Goal: Task Accomplishment & Management: Manage account settings

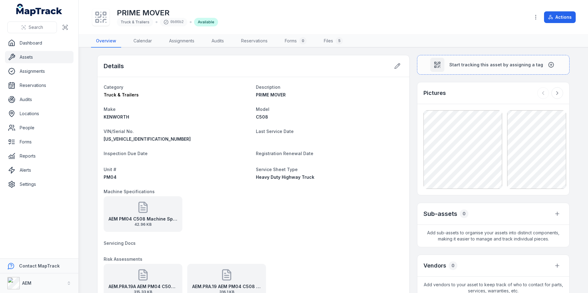
click at [388, 68] on div "Details" at bounding box center [253, 66] width 312 height 22
click at [391, 67] on button at bounding box center [397, 66] width 12 height 12
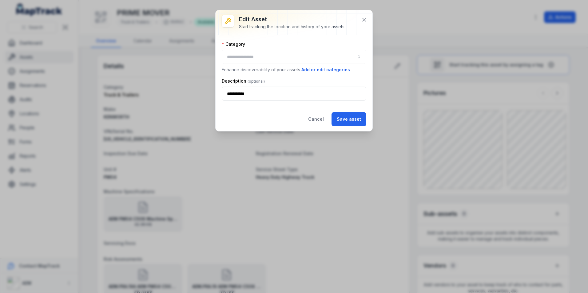
type input "**********"
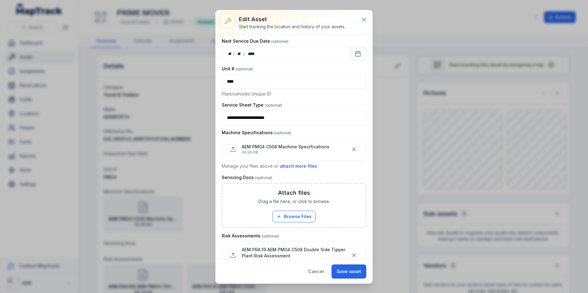
scroll to position [307, 0]
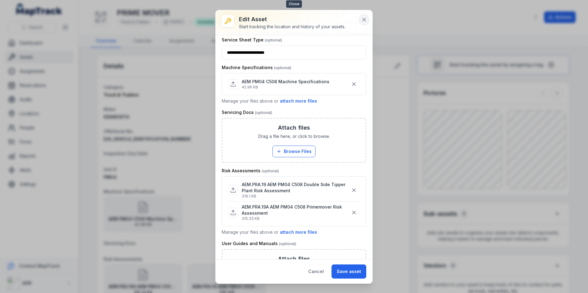
click at [359, 19] on button at bounding box center [364, 20] width 12 height 12
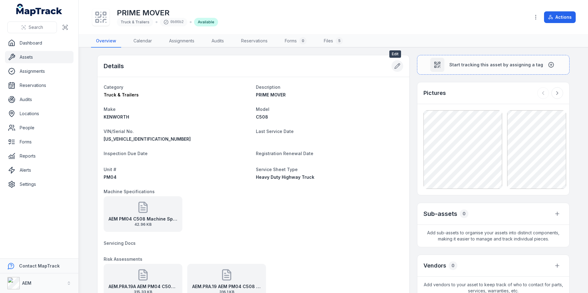
click at [394, 64] on icon at bounding box center [397, 66] width 6 height 6
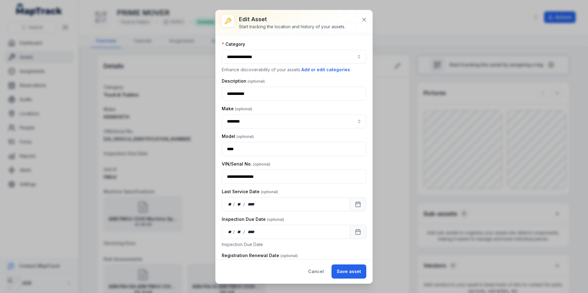
scroll to position [61, 0]
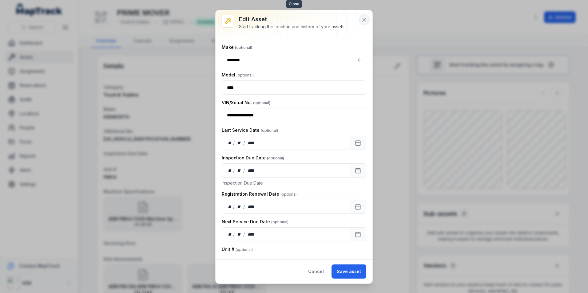
click at [367, 19] on button at bounding box center [364, 20] width 12 height 12
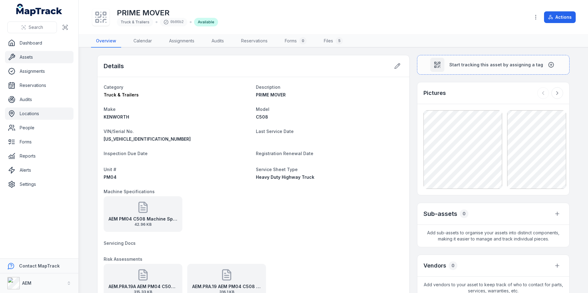
click at [42, 111] on link "Locations" at bounding box center [39, 114] width 69 height 12
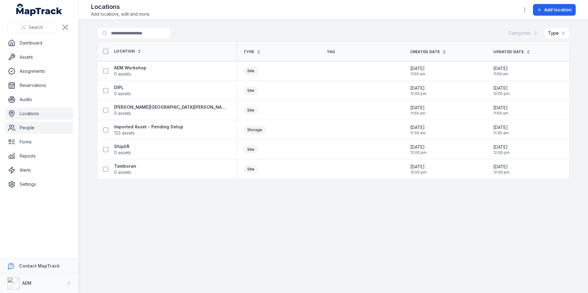
click at [37, 132] on link "People" at bounding box center [39, 128] width 69 height 12
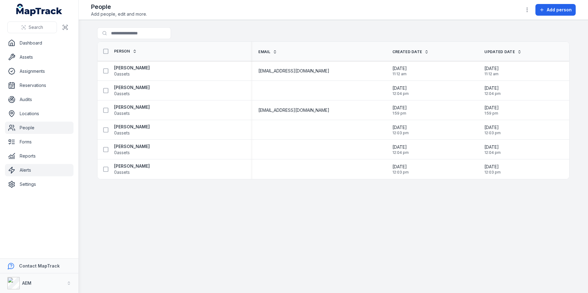
click at [28, 174] on link "Alerts" at bounding box center [39, 170] width 69 height 12
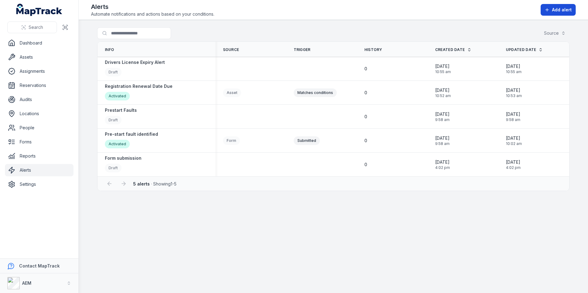
click at [547, 14] on button "Add alert" at bounding box center [557, 10] width 35 height 12
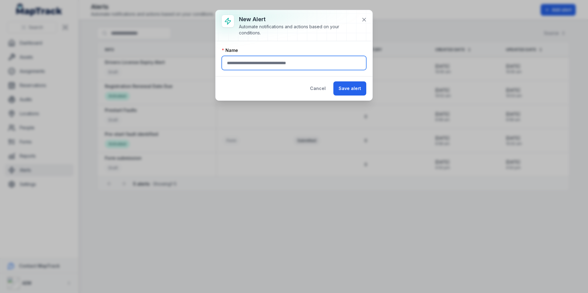
click at [303, 58] on input "text" at bounding box center [294, 63] width 144 height 14
type input "*"
type input "****"
click at [365, 20] on icon at bounding box center [363, 19] width 3 height 3
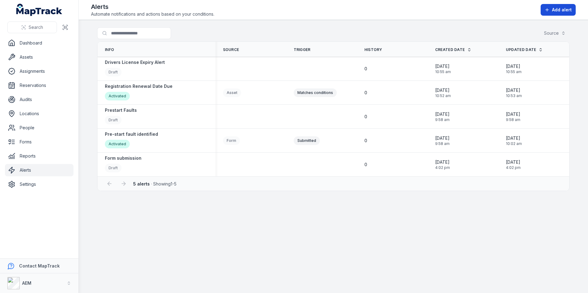
click at [559, 7] on span "Add alert" at bounding box center [562, 10] width 20 height 6
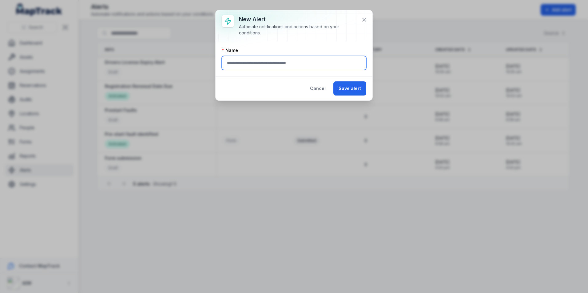
click at [290, 64] on input "text" at bounding box center [294, 63] width 144 height 14
type input "*"
type input "**********"
click at [371, 85] on div "Cancel Save alert" at bounding box center [293, 88] width 157 height 24
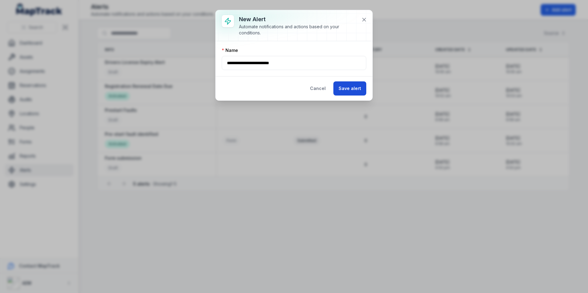
click at [344, 84] on button "Save alert" at bounding box center [349, 88] width 33 height 14
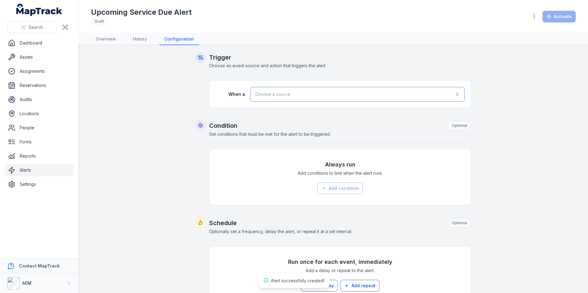
click at [287, 96] on button "Choose a source" at bounding box center [357, 94] width 215 height 15
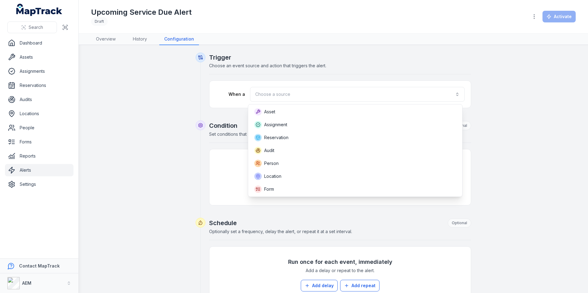
click at [234, 103] on div "When a Choose a source" at bounding box center [339, 94] width 261 height 27
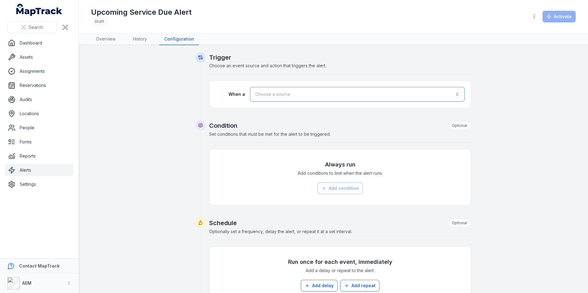
click at [352, 97] on button "Choose a source" at bounding box center [357, 94] width 215 height 15
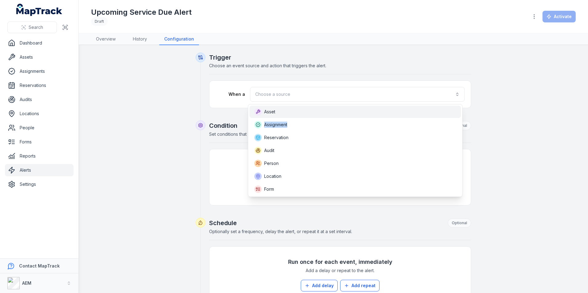
drag, startPoint x: 299, startPoint y: 118, endPoint x: 296, endPoint y: 116, distance: 4.4
click at [296, 116] on div "Asset Assignment Reservation Audit Person Location Form" at bounding box center [355, 150] width 215 height 93
drag, startPoint x: 296, startPoint y: 116, endPoint x: 289, endPoint y: 114, distance: 7.2
click at [289, 114] on div "Asset" at bounding box center [355, 111] width 202 height 7
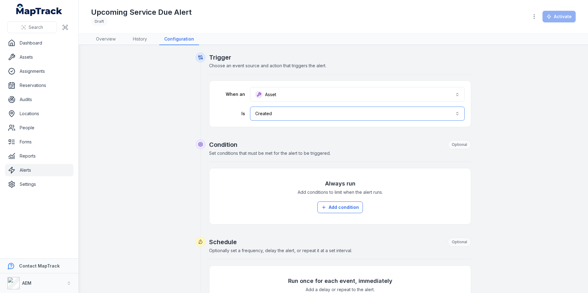
click at [293, 114] on button "Created ******" at bounding box center [357, 114] width 215 height 14
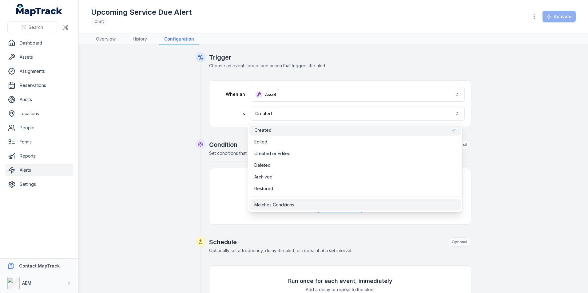
click at [278, 205] on span "Matches Conditions" at bounding box center [274, 205] width 40 height 6
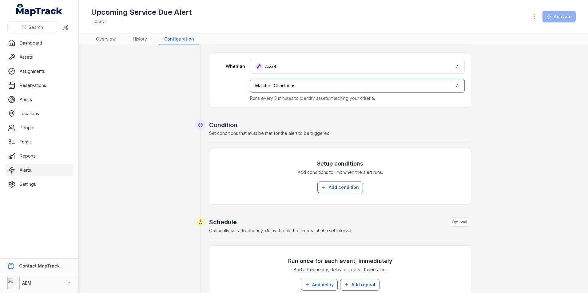
scroll to position [61, 0]
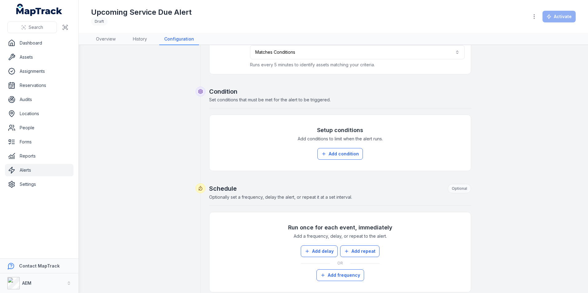
drag, startPoint x: 340, startPoint y: 156, endPoint x: 341, endPoint y: 160, distance: 4.0
click at [341, 160] on button "Add condition" at bounding box center [339, 154] width 45 height 12
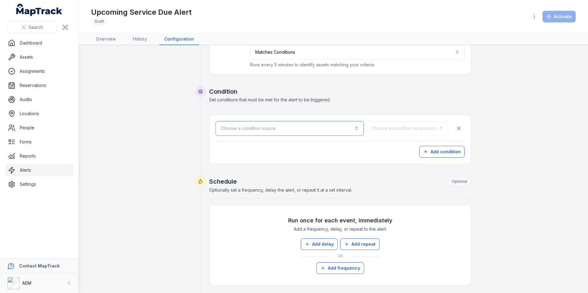
click at [279, 125] on button "Choose a condition source" at bounding box center [289, 128] width 148 height 15
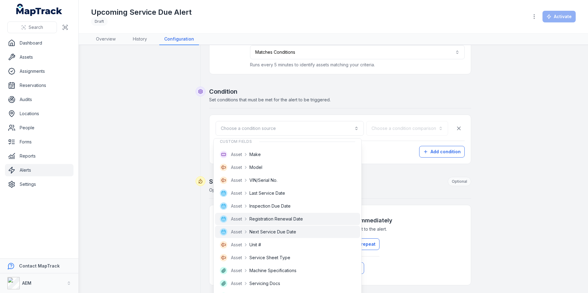
scroll to position [92, 0]
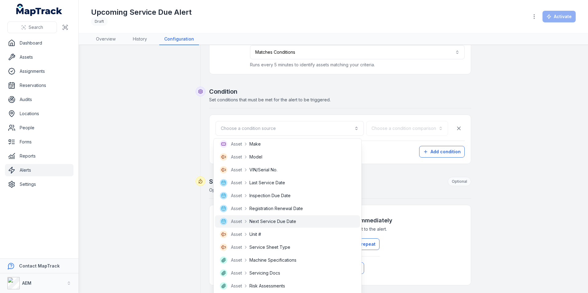
click at [288, 220] on span "Next Service Due Date" at bounding box center [272, 222] width 47 height 6
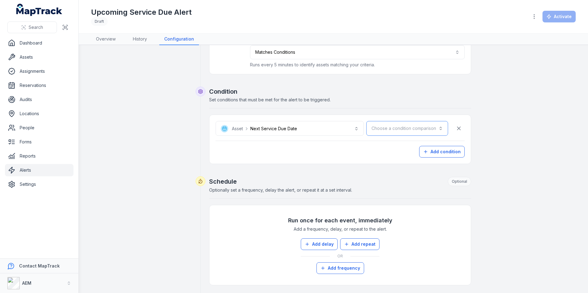
click at [390, 128] on button "Choose a condition comparison" at bounding box center [407, 128] width 82 height 15
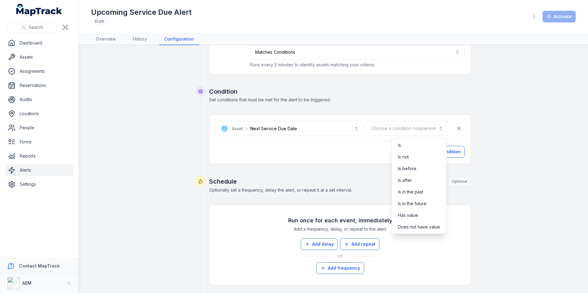
click at [402, 210] on div "Is Is not Is before Is after Is in the past Is in the future Has value Does not…" at bounding box center [418, 186] width 55 height 96
click at [416, 214] on span "Has value" at bounding box center [408, 215] width 20 height 6
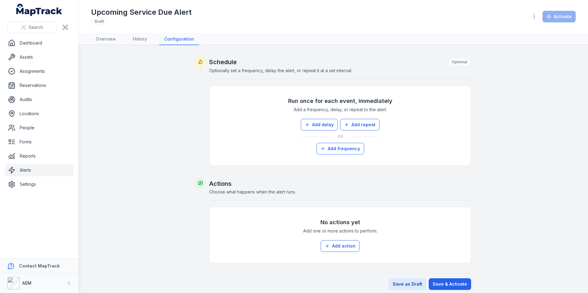
scroll to position [185, 0]
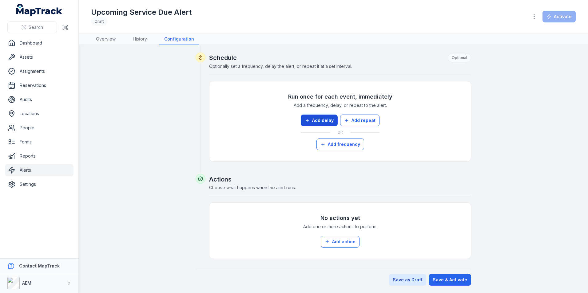
click at [319, 122] on button "Add delay" at bounding box center [319, 121] width 37 height 12
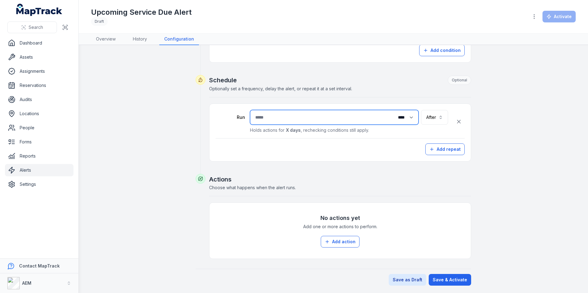
click at [296, 116] on input "number" at bounding box center [334, 117] width 168 height 15
type input "**"
click at [436, 117] on button "After *****" at bounding box center [434, 117] width 27 height 15
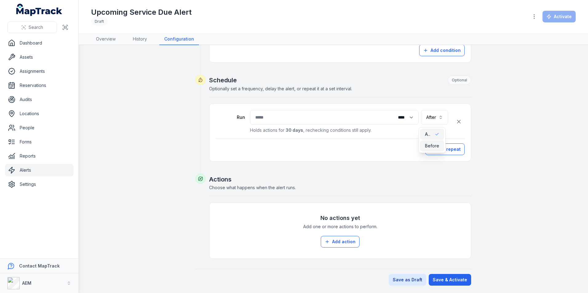
click at [432, 144] on span "Before" at bounding box center [432, 146] width 14 height 6
click at [408, 119] on button "**********" at bounding box center [416, 117] width 63 height 15
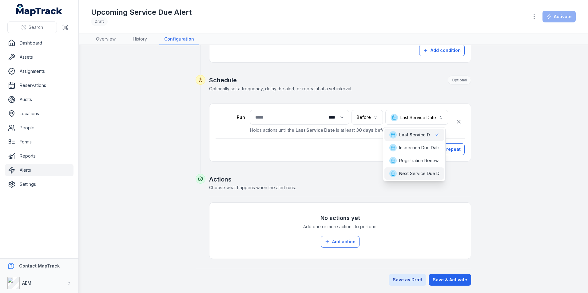
click at [416, 169] on div "Next Service Due Date" at bounding box center [414, 174] width 60 height 12
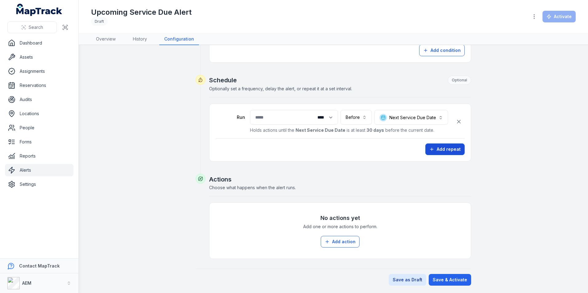
click at [437, 149] on button "Add repeat" at bounding box center [444, 150] width 39 height 12
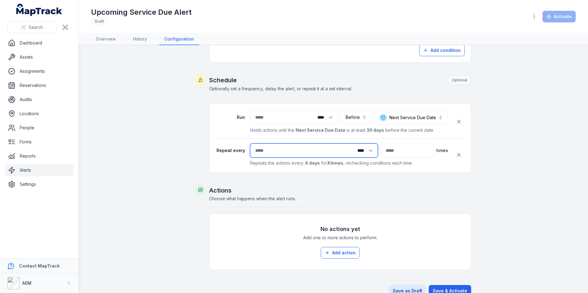
click at [312, 151] on input "number" at bounding box center [314, 151] width 128 height 14
click at [350, 149] on select "**** ***** ****** *****" at bounding box center [363, 151] width 26 height 12
click at [291, 150] on input "number" at bounding box center [314, 151] width 128 height 14
type input "*"
click at [380, 152] on input "number" at bounding box center [406, 151] width 53 height 14
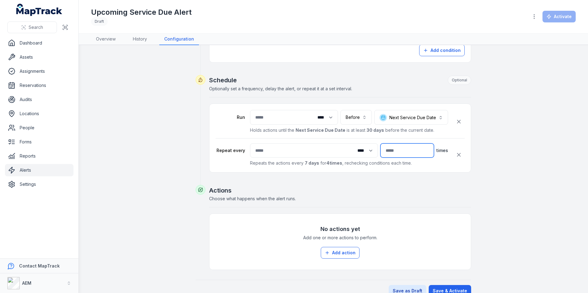
type input "*"
click at [438, 180] on div "**********" at bounding box center [340, 130] width 262 height 110
click at [340, 255] on button "Add action" at bounding box center [340, 253] width 39 height 12
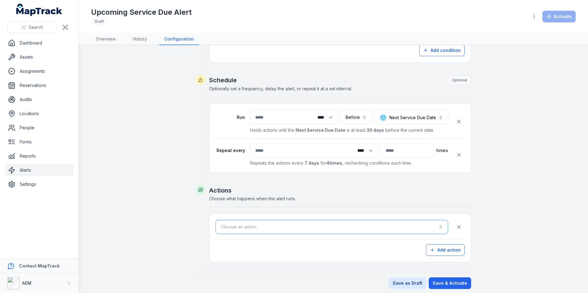
click at [388, 225] on button "Choose an action" at bounding box center [331, 227] width 232 height 14
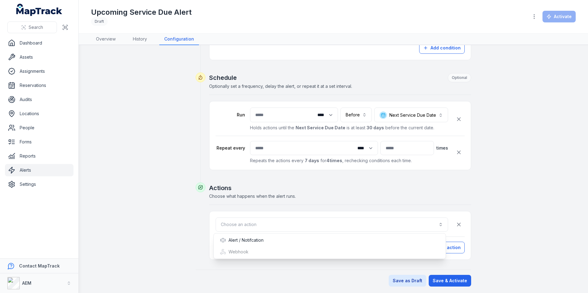
scroll to position [166, 0]
click at [263, 239] on div "Alert / Notifcation" at bounding box center [242, 240] width 44 height 6
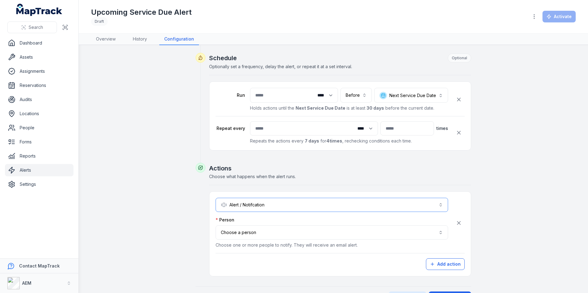
scroll to position [203, 0]
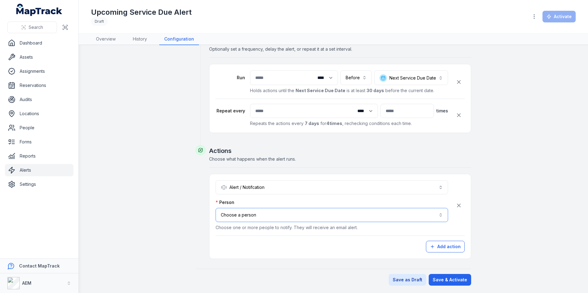
click at [270, 218] on button "Choose a person" at bounding box center [331, 215] width 232 height 14
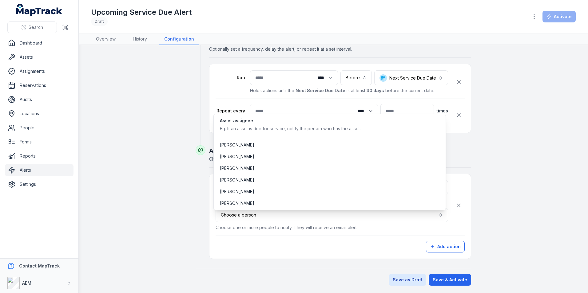
click at [273, 239] on div "**********" at bounding box center [339, 216] width 249 height 72
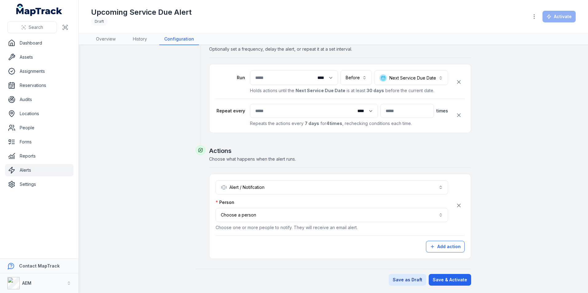
drag, startPoint x: 273, startPoint y: 239, endPoint x: 359, endPoint y: 206, distance: 92.5
click at [356, 205] on div "Person" at bounding box center [331, 202] width 232 height 6
click at [393, 219] on button "Choose a person" at bounding box center [331, 215] width 232 height 14
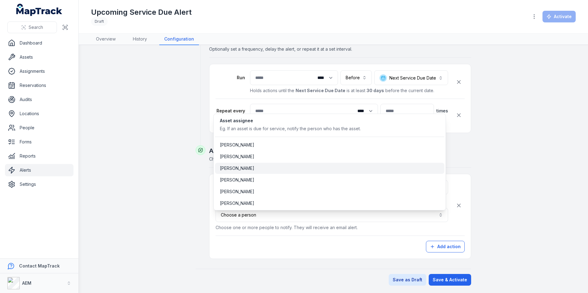
click at [238, 166] on span "[PERSON_NAME]" at bounding box center [237, 168] width 34 height 6
click at [246, 141] on div "Ainslie Brunt" at bounding box center [329, 145] width 229 height 11
click at [254, 143] on div "Ainslie Brunt" at bounding box center [329, 145] width 219 height 6
click at [264, 220] on button "**********" at bounding box center [331, 215] width 232 height 14
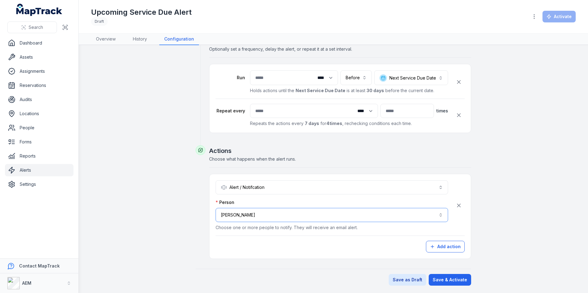
click at [334, 217] on button "**********" at bounding box center [331, 215] width 232 height 14
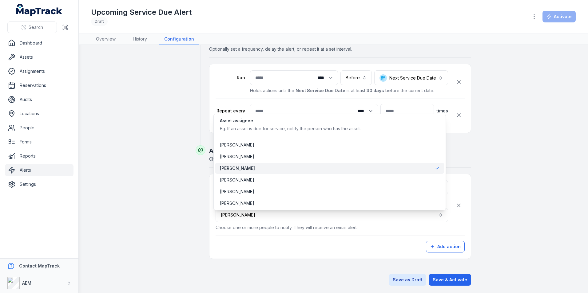
click at [268, 232] on div "**********" at bounding box center [339, 216] width 249 height 72
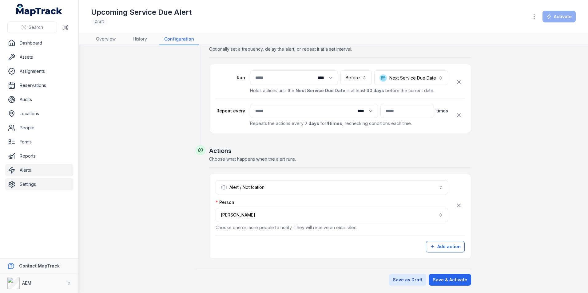
click at [42, 185] on link "Settings" at bounding box center [39, 184] width 69 height 12
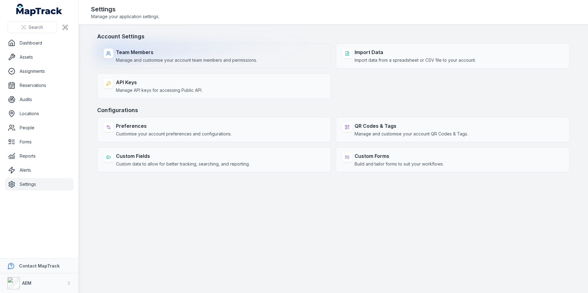
click at [161, 47] on div "Team Members Manage and customise your account team members and permissions." at bounding box center [214, 55] width 234 height 25
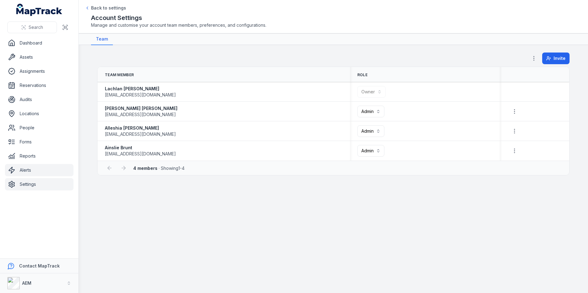
click at [38, 165] on link "Alerts" at bounding box center [39, 170] width 69 height 12
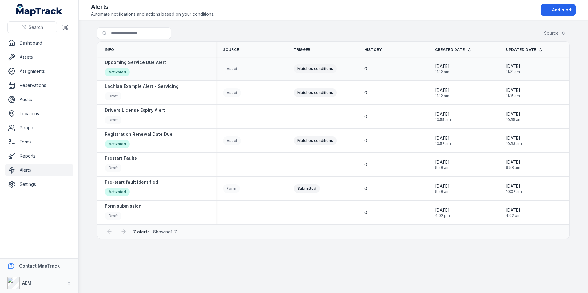
click at [172, 65] on div "Upcoming Service Due Alert Activated" at bounding box center [156, 68] width 103 height 19
click at [178, 66] on div "Upcoming Service Due Alert Activated" at bounding box center [156, 68] width 103 height 19
click at [349, 68] on div "Matches conditions" at bounding box center [322, 69] width 56 height 9
click at [473, 67] on div "03/09/2025 11:12 am" at bounding box center [463, 68] width 56 height 11
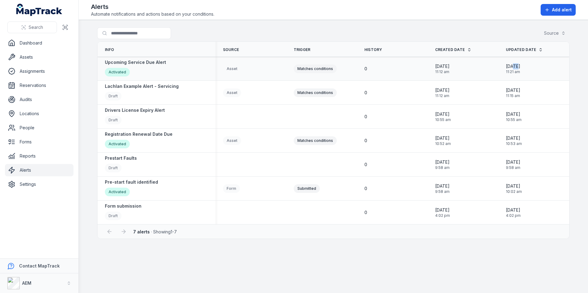
click at [519, 69] on span "[DATE]" at bounding box center [513, 66] width 14 height 6
drag, startPoint x: 519, startPoint y: 69, endPoint x: 539, endPoint y: 68, distance: 20.0
click at [539, 68] on div "03/09/2025 11:21 am" at bounding box center [534, 68] width 56 height 11
click at [549, 69] on div "03/09/2025 11:21 am" at bounding box center [534, 68] width 56 height 11
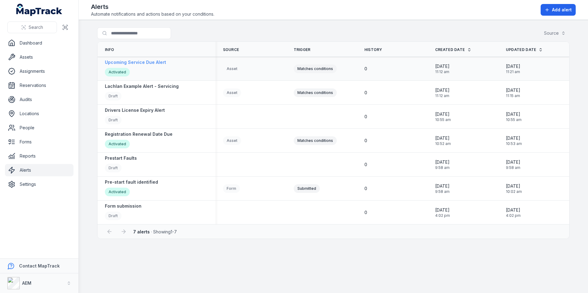
click at [120, 72] on div "Activated" at bounding box center [117, 72] width 25 height 9
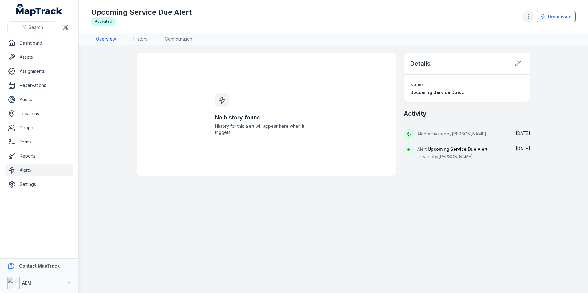
click at [528, 14] on icon "button" at bounding box center [528, 17] width 6 height 6
click at [507, 31] on div "Duplicate alert" at bounding box center [498, 32] width 69 height 11
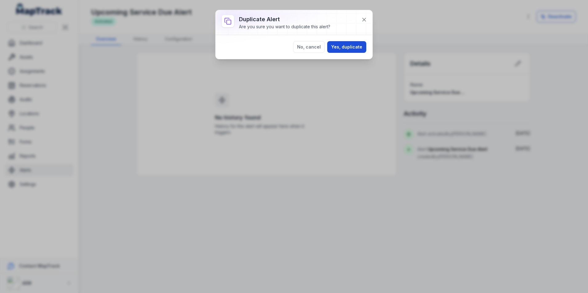
click at [353, 46] on button "Yes, duplicate" at bounding box center [346, 47] width 39 height 12
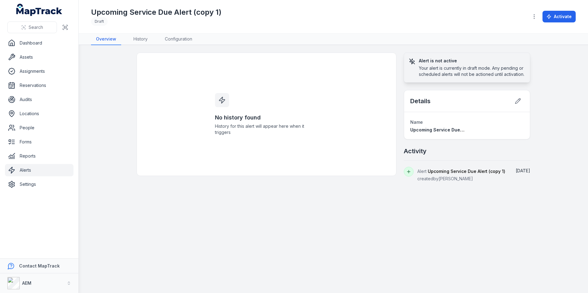
drag, startPoint x: 285, startPoint y: 138, endPoint x: 279, endPoint y: 133, distance: 8.1
click at [285, 138] on div "No history found History for this alert will appear here when it triggers" at bounding box center [266, 114] width 118 height 123
click at [52, 172] on link "Alerts" at bounding box center [39, 170] width 69 height 12
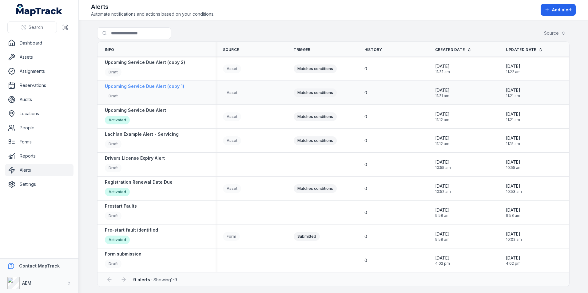
scroll to position [1, 0]
click at [148, 109] on strong "Upcoming Service Due Alert" at bounding box center [135, 110] width 61 height 6
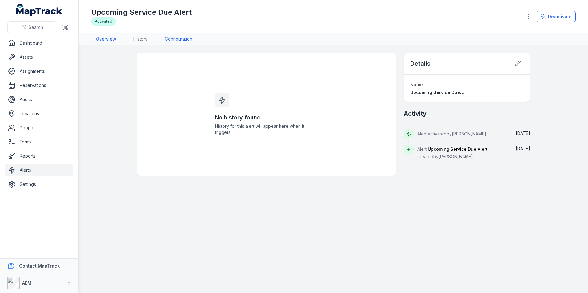
click at [180, 35] on link "Configuration" at bounding box center [178, 40] width 37 height 12
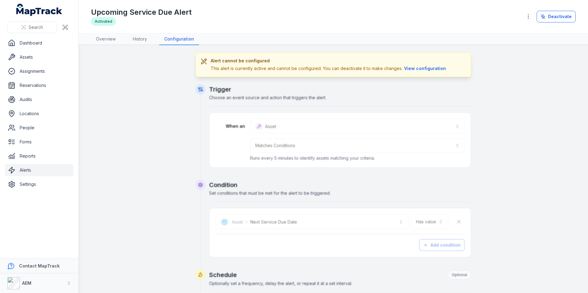
click at [263, 71] on div "This alert is currently active and cannot be configured. You can deactivate it …" at bounding box center [329, 68] width 237 height 7
click at [444, 65] on div "Alert cannot be configured This alert is currently active and cannot be configu…" at bounding box center [333, 65] width 265 height 14
click at [422, 73] on div "Alert cannot be configured This alert is currently active and cannot be configu…" at bounding box center [333, 65] width 275 height 25
click at [423, 69] on button "View configuration" at bounding box center [424, 68] width 45 height 7
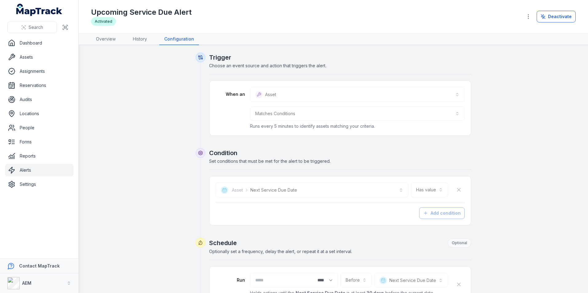
click at [289, 94] on div "Asset *****" at bounding box center [357, 94] width 215 height 15
click at [279, 102] on div "**********" at bounding box center [339, 108] width 249 height 42
drag, startPoint x: 141, startPoint y: 35, endPoint x: 142, endPoint y: 38, distance: 3.6
click at [141, 35] on link "History" at bounding box center [140, 40] width 24 height 12
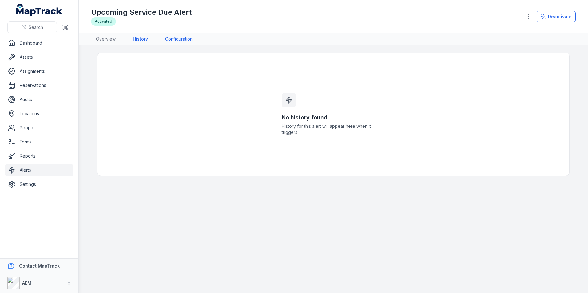
click at [175, 41] on link "Configuration" at bounding box center [178, 40] width 37 height 12
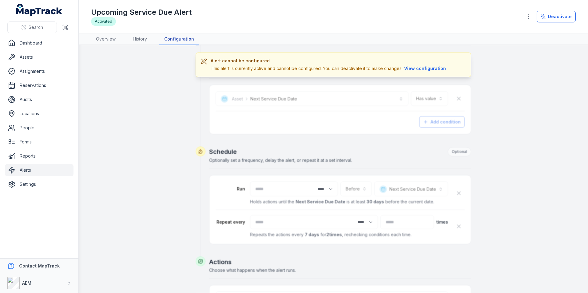
scroll to position [184, 0]
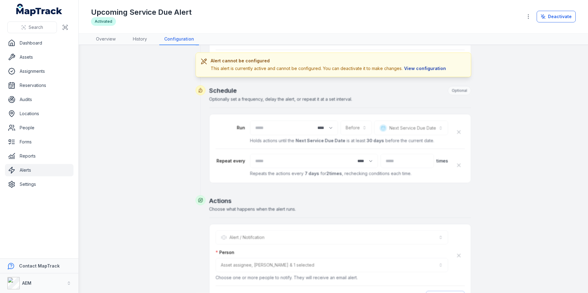
click at [429, 68] on button "View configuration" at bounding box center [424, 68] width 45 height 7
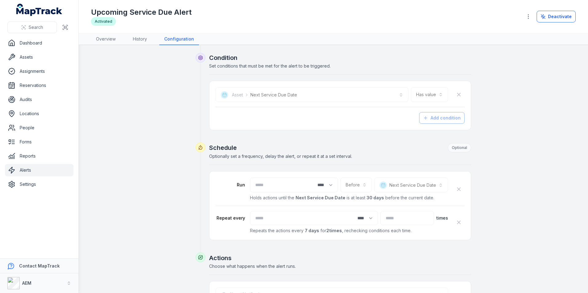
scroll to position [0, 0]
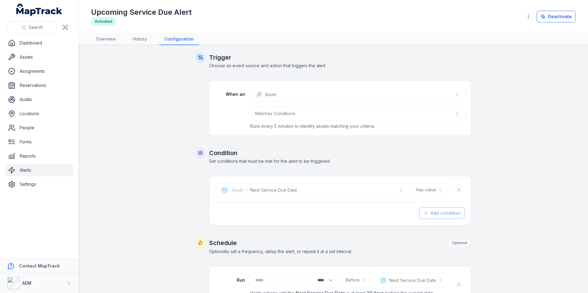
click at [438, 185] on div "Has value ********" at bounding box center [429, 190] width 37 height 15
click at [101, 36] on link "Overview" at bounding box center [106, 40] width 30 height 12
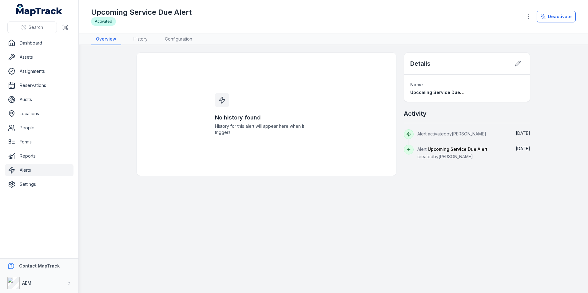
click at [199, 47] on main "No history found History for this alert will appear here when it triggers Detai…" at bounding box center [333, 169] width 509 height 248
click at [184, 40] on link "Configuration" at bounding box center [178, 40] width 37 height 12
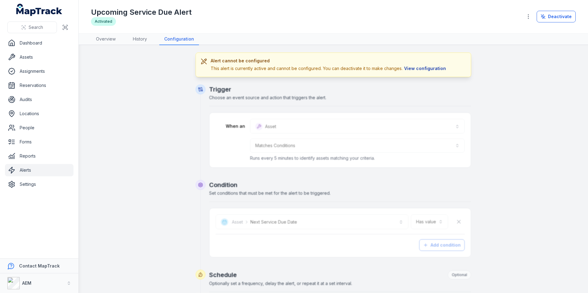
click at [432, 68] on button "View configuration" at bounding box center [424, 68] width 45 height 7
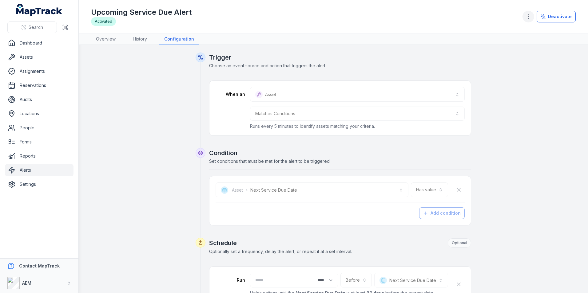
click at [529, 13] on button "button" at bounding box center [528, 17] width 12 height 12
click at [493, 139] on div "**********" at bounding box center [333, 146] width 509 height 293
click at [452, 203] on div "**********" at bounding box center [339, 201] width 249 height 37
click at [437, 222] on div "**********" at bounding box center [339, 200] width 261 height 49
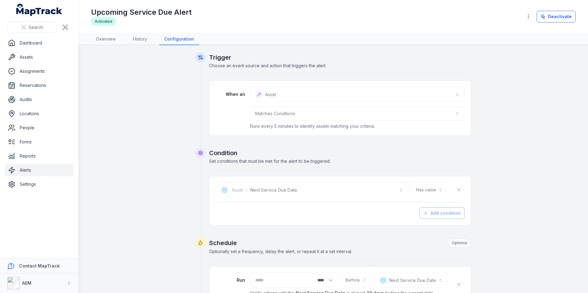
click at [435, 219] on div "**********" at bounding box center [339, 200] width 261 height 49
click at [434, 218] on div "Add condition" at bounding box center [339, 213] width 249 height 12
click at [328, 203] on div "**********" at bounding box center [339, 201] width 249 height 37
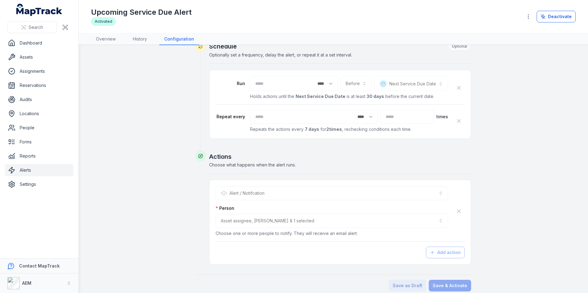
scroll to position [203, 0]
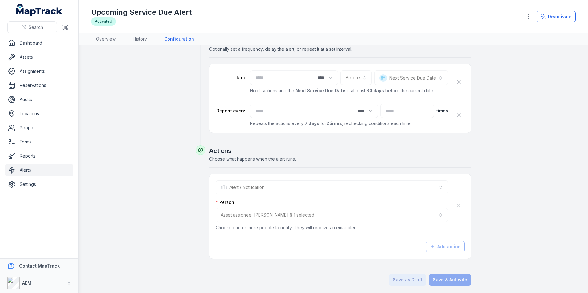
click at [441, 108] on span "times" at bounding box center [442, 111] width 12 height 6
click at [394, 112] on div "*" at bounding box center [406, 111] width 53 height 14
click at [465, 260] on div "**********" at bounding box center [340, 204] width 262 height 119
click at [111, 30] on div "Upcoming Service Due Alert Activated Deactivate" at bounding box center [333, 16] width 484 height 28
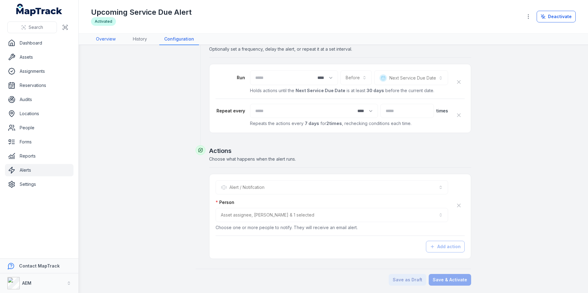
click at [109, 41] on link "Overview" at bounding box center [106, 40] width 30 height 12
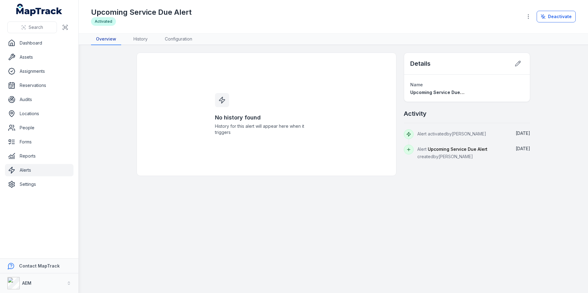
click at [109, 41] on link "Overview" at bounding box center [106, 40] width 30 height 12
click at [108, 41] on link "Overview" at bounding box center [106, 40] width 30 height 12
click at [108, 40] on link "Overview" at bounding box center [106, 40] width 30 height 12
click at [108, 39] on link "Overview" at bounding box center [106, 40] width 30 height 12
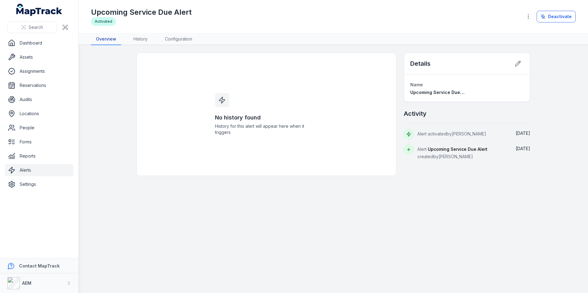
click at [108, 39] on link "Overview" at bounding box center [106, 40] width 30 height 12
click at [41, 167] on link "Alerts" at bounding box center [39, 170] width 69 height 12
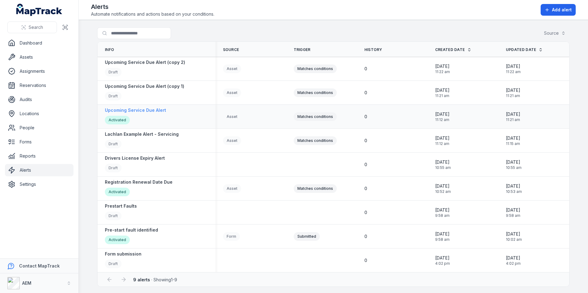
click at [142, 110] on strong "Upcoming Service Due Alert" at bounding box center [135, 110] width 61 height 6
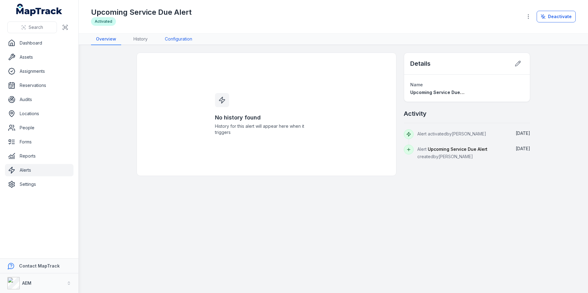
click at [168, 36] on link "Configuration" at bounding box center [178, 40] width 37 height 12
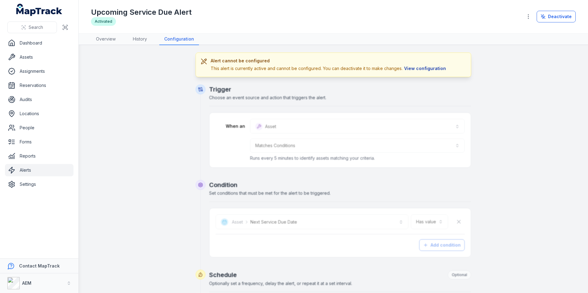
click at [437, 69] on button "View configuration" at bounding box center [424, 68] width 45 height 7
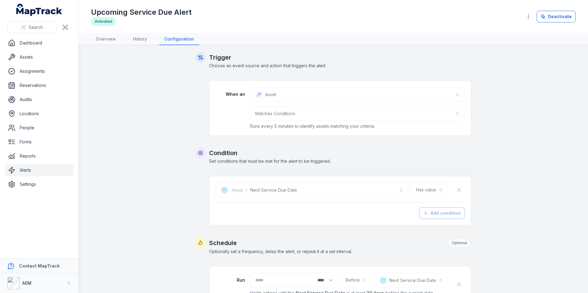
click at [434, 189] on div "Has value ********" at bounding box center [429, 190] width 37 height 15
click at [41, 168] on link "Alerts" at bounding box center [39, 170] width 69 height 12
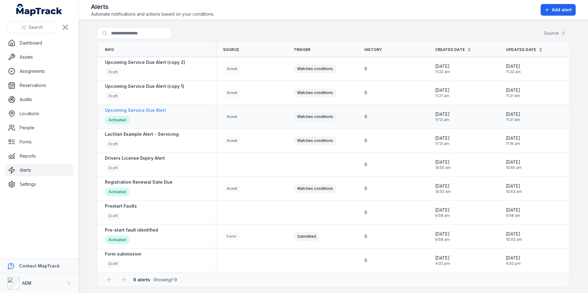
click at [151, 109] on strong "Upcoming Service Due Alert" at bounding box center [135, 110] width 61 height 6
click at [149, 83] on div "Upcoming Service Due Alert (copy 1) Draft" at bounding box center [156, 93] width 118 height 24
click at [162, 88] on strong "Upcoming Service Due Alert (copy 1)" at bounding box center [144, 86] width 79 height 6
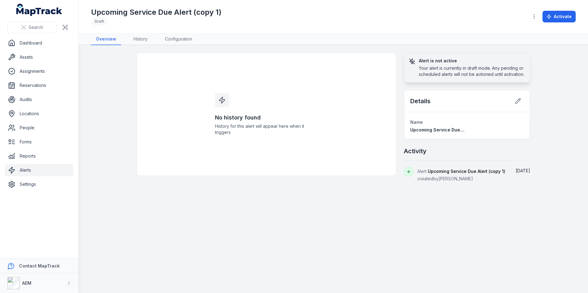
click at [203, 38] on nav "Overview History Configuration" at bounding box center [333, 40] width 484 height 12
click at [181, 39] on link "Configuration" at bounding box center [178, 40] width 37 height 12
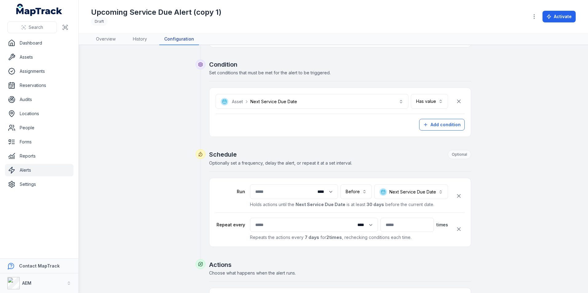
scroll to position [92, 0]
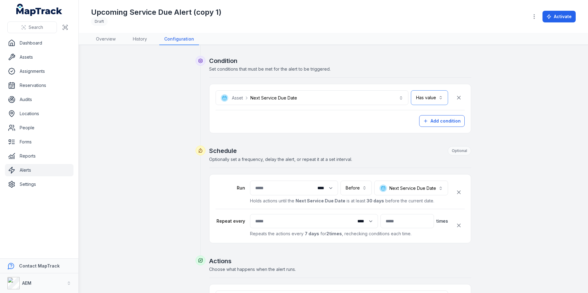
click at [426, 97] on button "Has value ********" at bounding box center [429, 97] width 37 height 15
click at [426, 157] on div "Is in the past" at bounding box center [419, 161] width 52 height 11
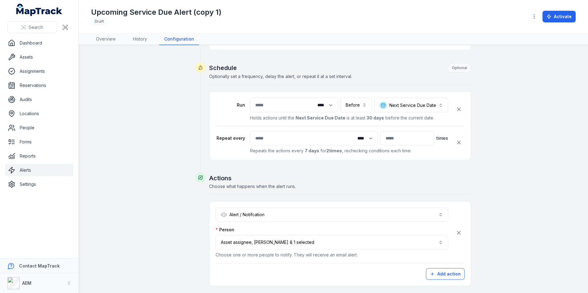
scroll to position [203, 0]
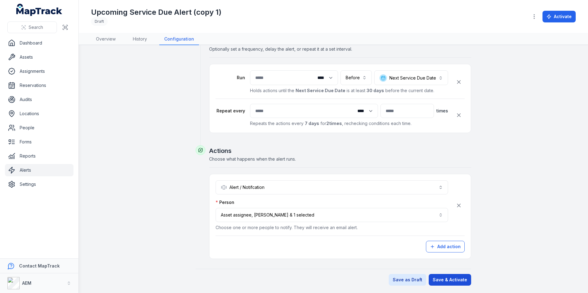
click at [451, 277] on button "Save & Activate" at bounding box center [450, 280] width 42 height 12
